Goal: Find contact information

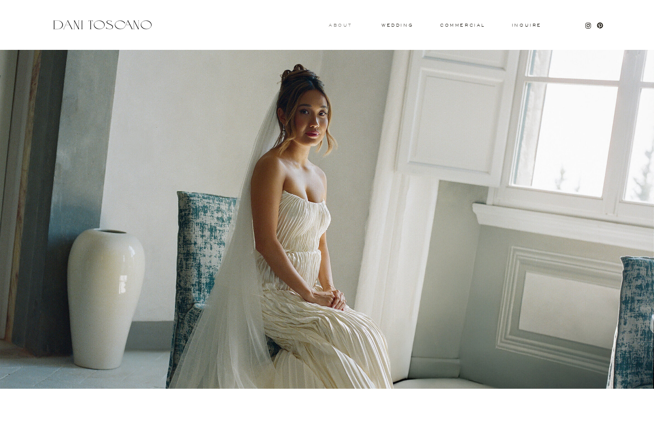
click at [339, 25] on h3 "About" at bounding box center [339, 24] width 21 height 3
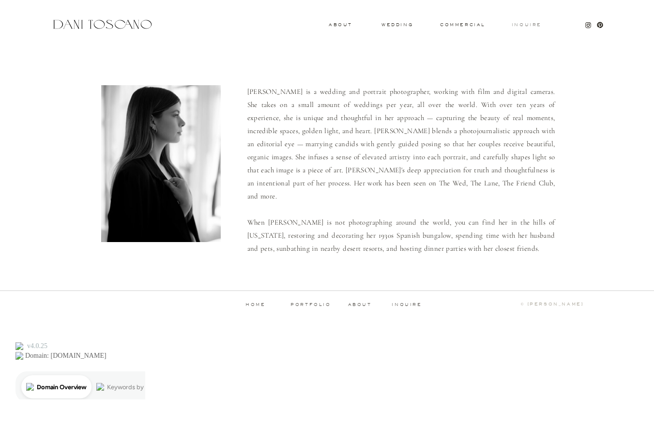
click at [526, 23] on h3 "Inquire" at bounding box center [526, 25] width 31 height 5
